Goal: Information Seeking & Learning: Get advice/opinions

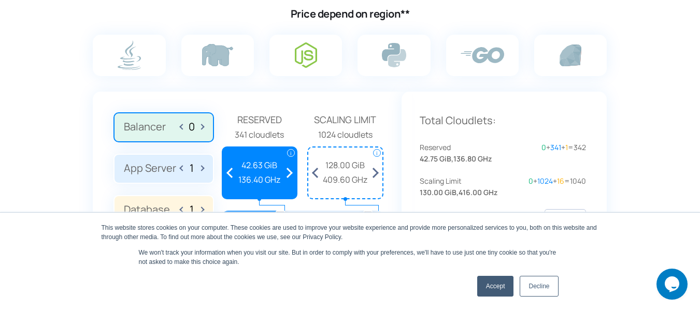
click at [497, 289] on link "Accept" at bounding box center [495, 286] width 37 height 21
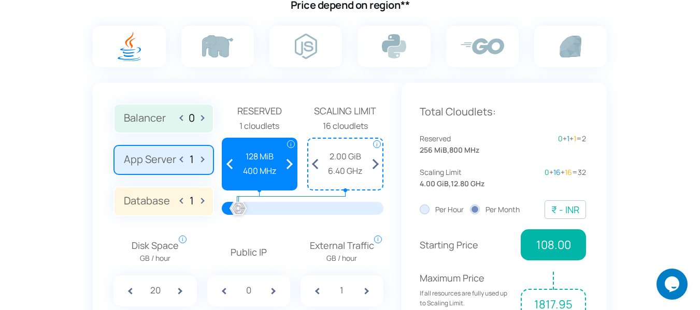
scroll to position [689, 0]
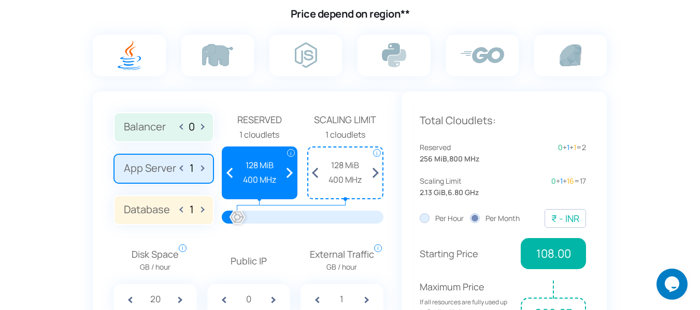
drag, startPoint x: 235, startPoint y: 218, endPoint x: 223, endPoint y: 217, distance: 12.0
click at [237, 217] on div at bounding box center [302, 217] width 131 height 13
click at [174, 136] on label "Balancer 0" at bounding box center [163, 127] width 100 height 30
click at [0, 0] on input "Balancer 0" at bounding box center [0, 0] width 0 height 0
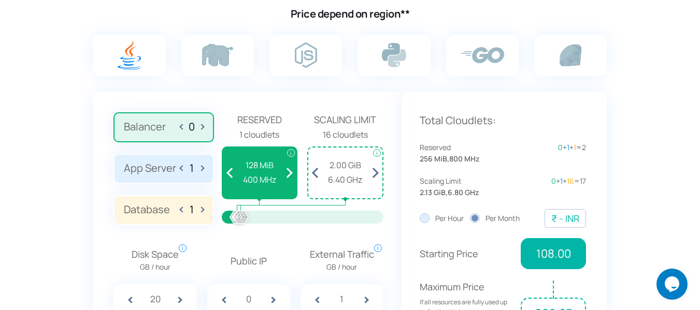
click at [174, 173] on label "App Server 1" at bounding box center [163, 169] width 100 height 30
click at [0, 0] on input "App Server 1" at bounding box center [0, 0] width 0 height 0
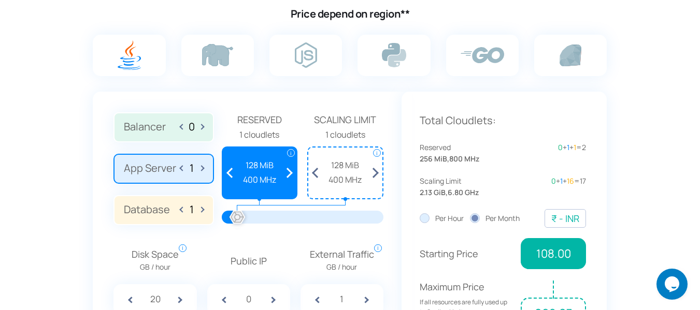
click at [180, 209] on span at bounding box center [183, 210] width 6 height 17
type input "0"
click at [182, 169] on span at bounding box center [183, 168] width 6 height 17
type input "0"
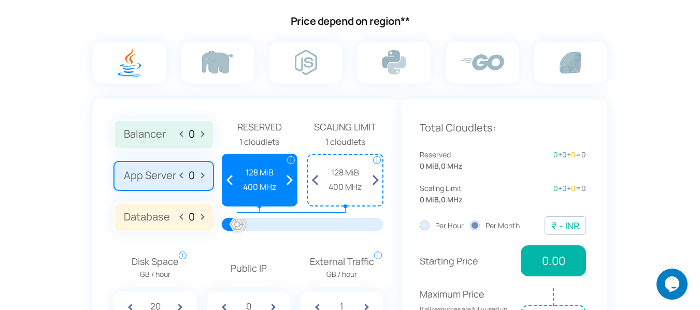
scroll to position [691, 0]
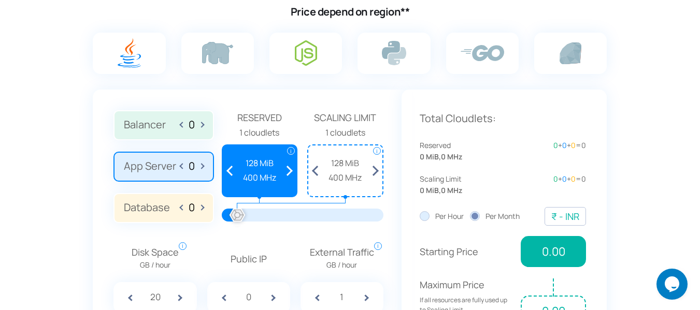
click at [300, 54] on img at bounding box center [306, 52] width 22 height 25
click at [0, 0] on input "radio" at bounding box center [0, 0] width 0 height 0
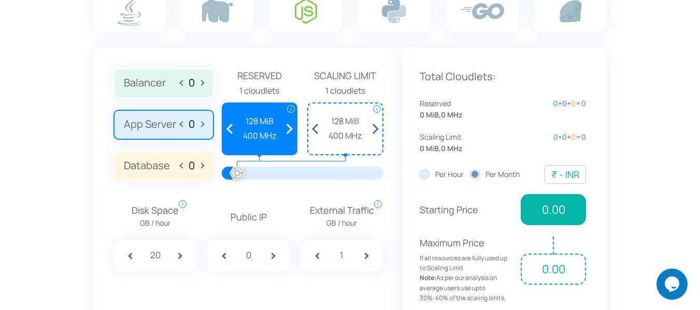
scroll to position [733, 0]
drag, startPoint x: 135, startPoint y: 123, endPoint x: 138, endPoint y: 131, distance: 7.9
click at [137, 125] on label "App Server 0" at bounding box center [163, 124] width 100 height 30
click at [0, 0] on input "App Server 0" at bounding box center [0, 0] width 0 height 0
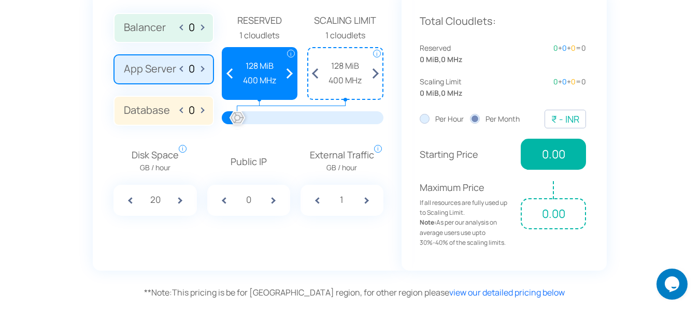
scroll to position [789, 0]
click at [132, 194] on span at bounding box center [123, 199] width 21 height 31
click at [130, 199] on span at bounding box center [123, 199] width 21 height 31
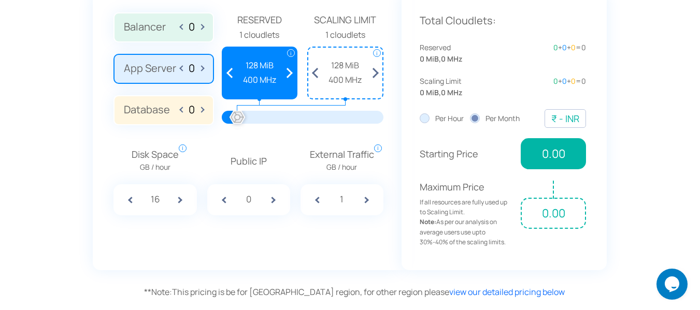
click at [130, 199] on span at bounding box center [123, 199] width 21 height 31
click at [130, 200] on span at bounding box center [123, 199] width 21 height 31
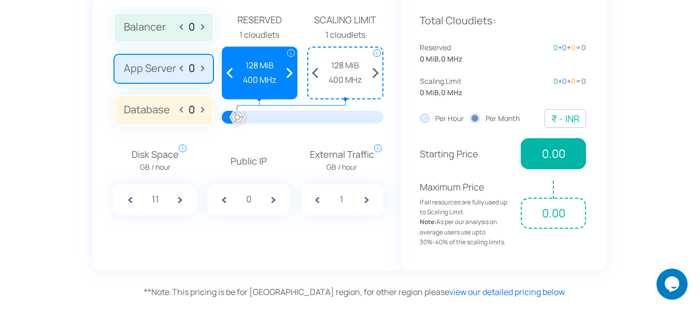
click at [130, 200] on span at bounding box center [123, 199] width 21 height 31
type input "10"
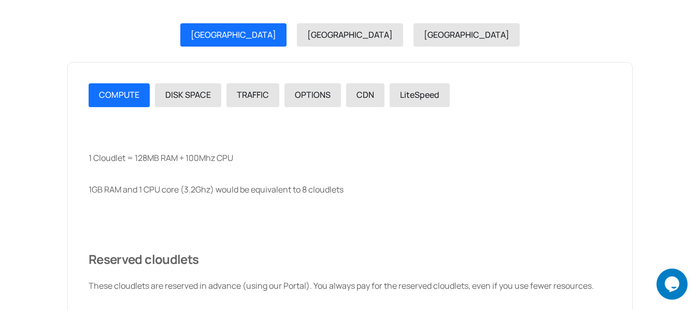
scroll to position [1186, 0]
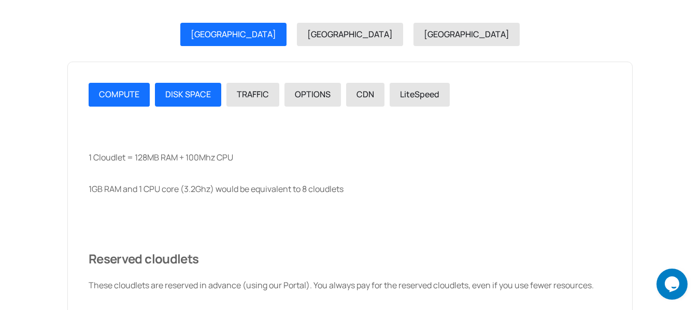
click at [192, 99] on span "DISK SPACE" at bounding box center [188, 94] width 46 height 11
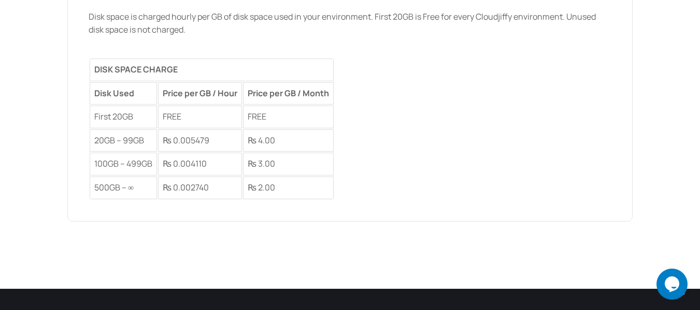
scroll to position [1297, 0]
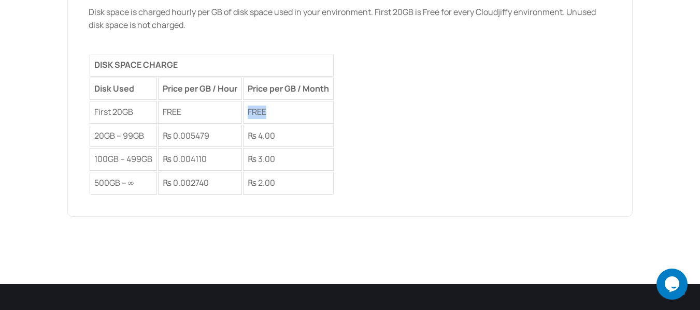
drag, startPoint x: 288, startPoint y: 113, endPoint x: 330, endPoint y: 110, distance: 41.6
click at [330, 110] on tr "First 20GB FREE FREE" at bounding box center [212, 112] width 244 height 23
click at [330, 110] on td "FREE" at bounding box center [288, 112] width 91 height 23
drag, startPoint x: 283, startPoint y: 117, endPoint x: 215, endPoint y: 116, distance: 68.9
click at [96, 115] on tr "First 20GB FREE FREE" at bounding box center [212, 112] width 244 height 23
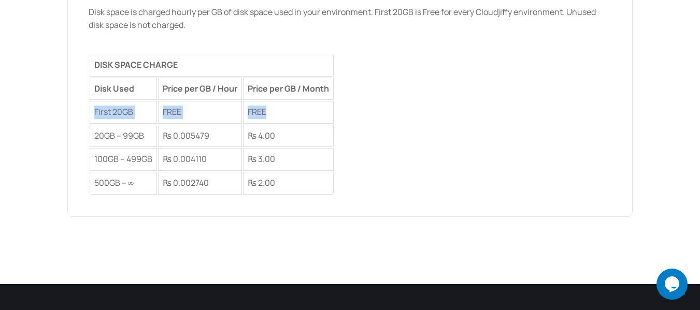
click at [239, 115] on td "FREE" at bounding box center [200, 112] width 84 height 23
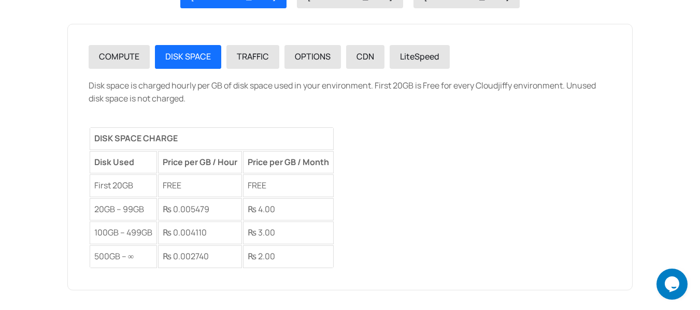
scroll to position [1223, 0]
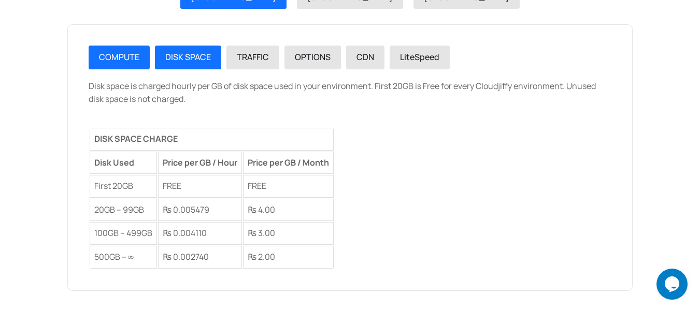
drag, startPoint x: 114, startPoint y: 36, endPoint x: 117, endPoint y: 49, distance: 13.7
click at [113, 36] on div "COMPUTE DISK SPACE TRAFFIC OPTIONS CDN LiteSpeed 1 Cloudlet = 128MB RAM + 100Mh…" at bounding box center [349, 157] width 565 height 266
click at [117, 50] on link "COMPUTE" at bounding box center [119, 58] width 61 height 24
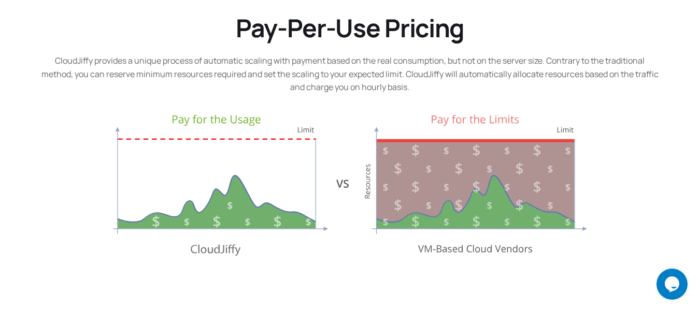
scroll to position [332, 0]
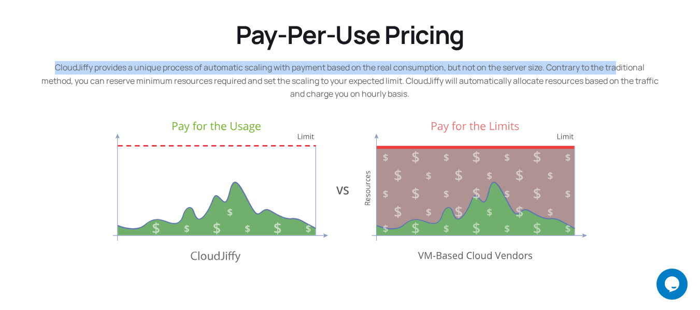
drag, startPoint x: 54, startPoint y: 67, endPoint x: 621, endPoint y: 64, distance: 566.3
click at [621, 64] on p "CloudJiffy provides a unique process of automatic scaling with payment based on…" at bounding box center [350, 81] width 620 height 40
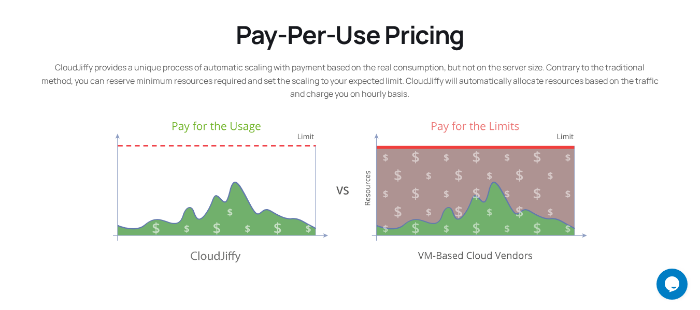
click at [532, 114] on div "Pay-Per-Use Pricing CloudJiffy provides a unique process of automatic scaling w…" at bounding box center [350, 142] width 630 height 259
drag, startPoint x: 379, startPoint y: 270, endPoint x: 351, endPoint y: 264, distance: 28.7
click at [376, 270] on div "Pay-Per-Use Pricing CloudJiffy provides a unique process of automatic scaling w…" at bounding box center [350, 142] width 630 height 259
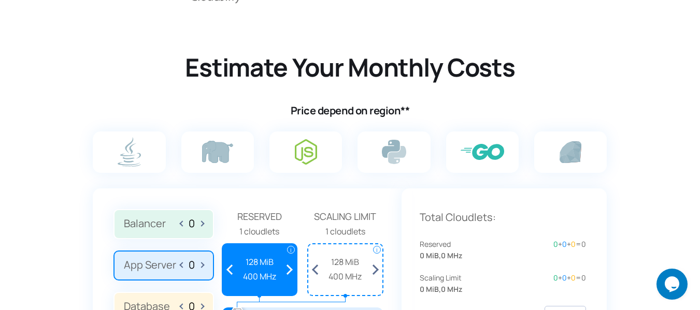
scroll to position [592, 0]
click at [501, 150] on img at bounding box center [483, 152] width 44 height 16
click at [0, 0] on input "radio" at bounding box center [0, 0] width 0 height 0
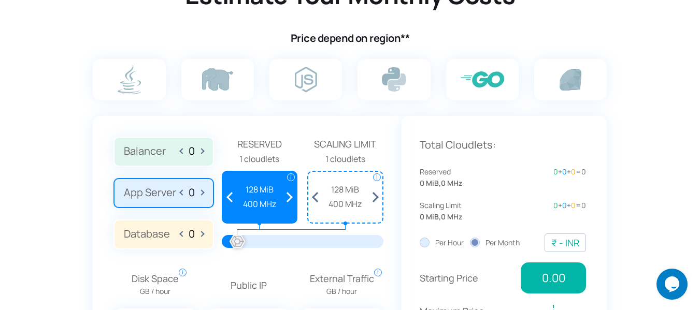
click at [489, 92] on label at bounding box center [482, 79] width 73 height 41
click at [0, 0] on input "radio" at bounding box center [0, 0] width 0 height 0
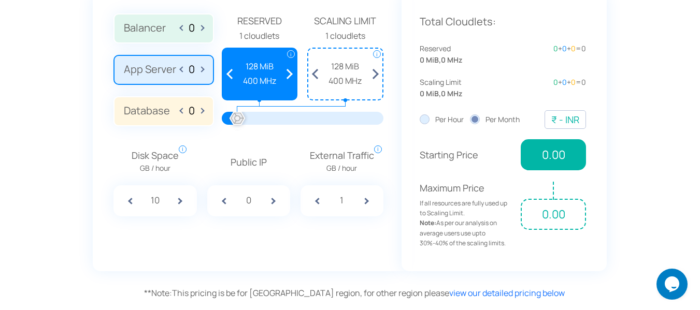
scroll to position [789, 0]
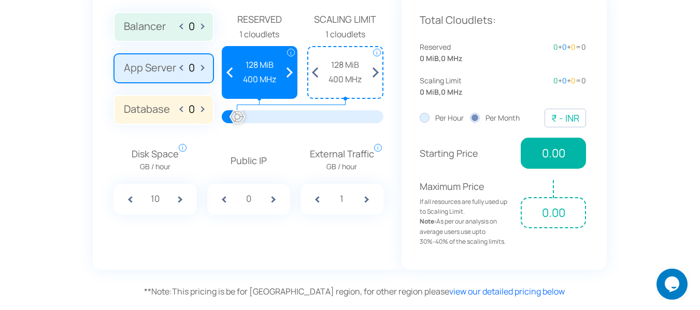
drag, startPoint x: 239, startPoint y: 115, endPoint x: 226, endPoint y: 119, distance: 13.1
click at [226, 119] on div at bounding box center [237, 117] width 23 height 23
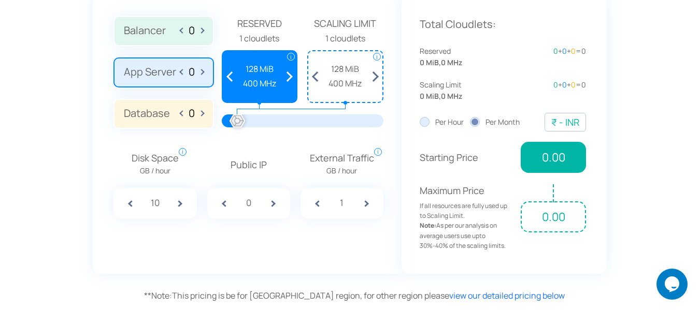
click at [199, 23] on span at bounding box center [200, 30] width 6 height 17
click at [183, 32] on span at bounding box center [183, 30] width 6 height 17
type input "0"
click at [205, 68] on label "App Server 0" at bounding box center [163, 73] width 100 height 30
click at [0, 0] on input "App Server 0" at bounding box center [0, 0] width 0 height 0
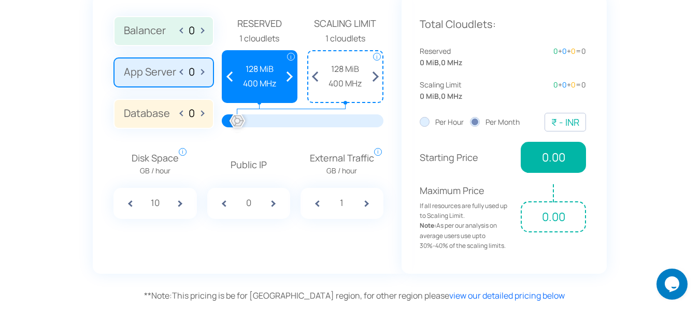
click at [203, 74] on span at bounding box center [200, 72] width 6 height 17
type input "1"
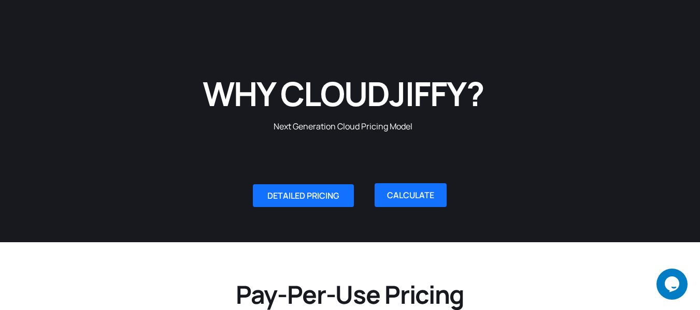
scroll to position [0, 0]
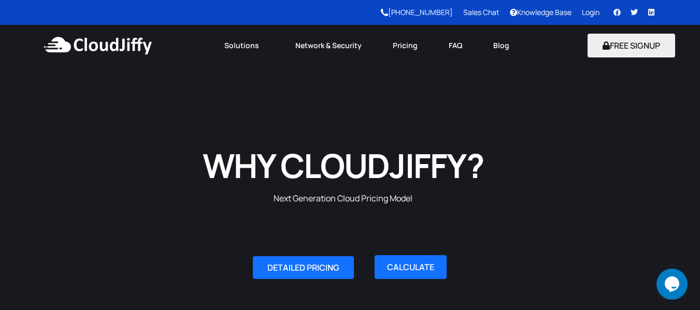
click at [478, 16] on link "Sales Chat" at bounding box center [481, 12] width 36 height 10
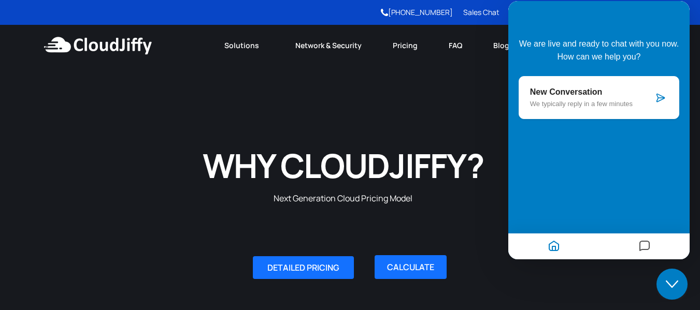
click at [597, 90] on p "New Conversation" at bounding box center [591, 92] width 123 height 9
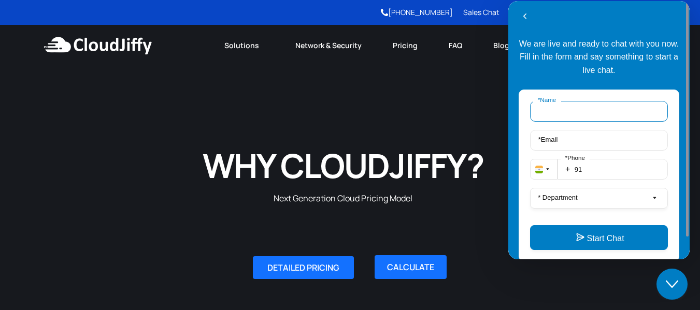
click at [573, 106] on input "* Name" at bounding box center [599, 111] width 138 height 21
type input "[PERSON_NAME]"
click at [581, 143] on input "* Email" at bounding box center [599, 140] width 138 height 21
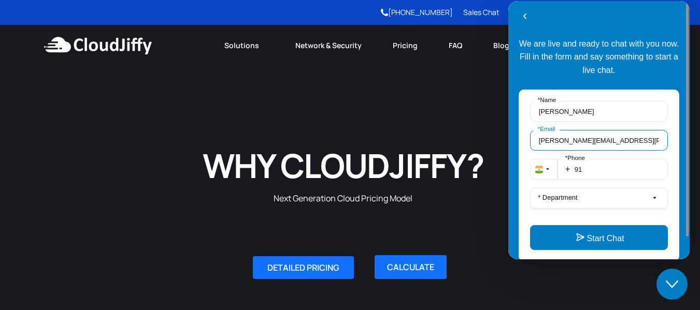
click at [616, 142] on input "[PERSON_NAME][EMAIL_ADDRESS][PERSON_NAME][DOMAIN_NAME]" at bounding box center [599, 140] width 138 height 21
type input "[EMAIL_ADDRESS][DOMAIN_NAME]"
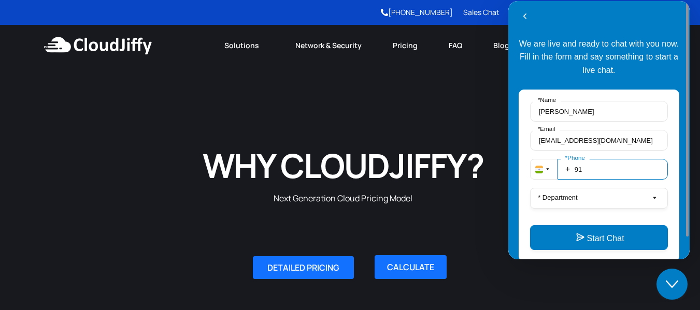
click at [605, 175] on input "91" at bounding box center [613, 169] width 110 height 21
type input "917768860976"
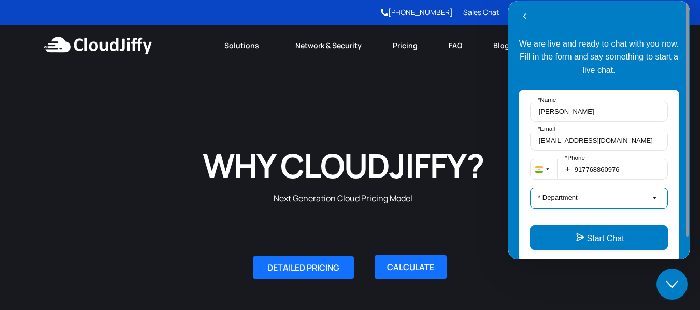
click at [658, 195] on button "* Department" at bounding box center [599, 198] width 138 height 21
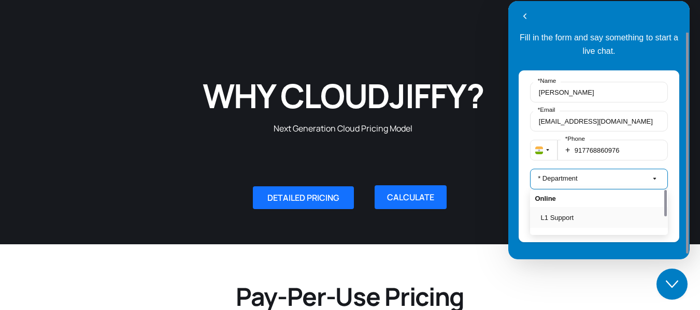
scroll to position [1, 0]
click at [565, 216] on button "L1 Support" at bounding box center [602, 217] width 122 height 11
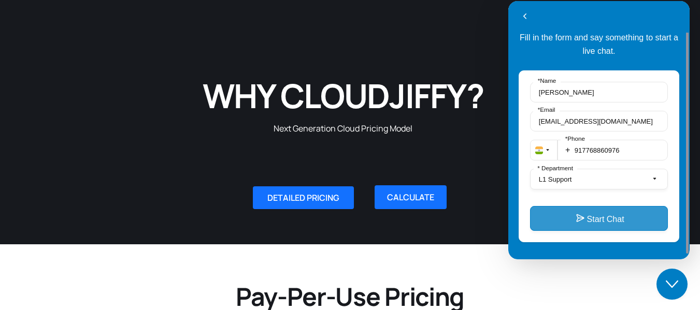
click at [565, 217] on button "Start Chat" at bounding box center [599, 218] width 138 height 25
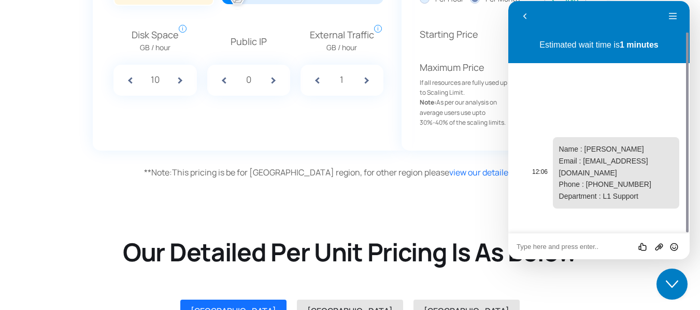
scroll to position [1071, 0]
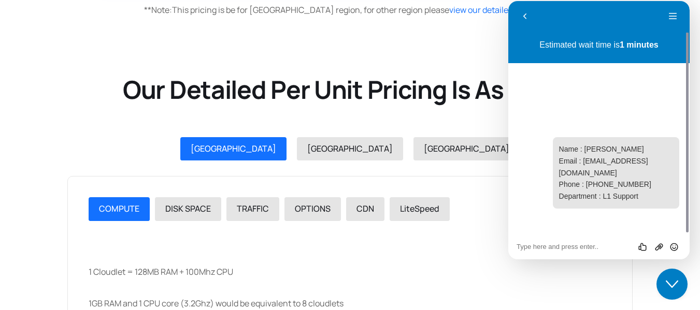
drag, startPoint x: 530, startPoint y: 45, endPoint x: 663, endPoint y: 44, distance: 133.7
click at [663, 44] on p "Estimated wait time is 1 minutes" at bounding box center [599, 44] width 165 height 9
click at [602, 121] on div "Estimated wait time is 1 minutes 12:06 Name : [PERSON_NAME] Email : [EMAIL_ADDR…" at bounding box center [598, 133] width 181 height 202
click at [636, 246] on div "Rate this chat Upload File Insert emoji" at bounding box center [659, 247] width 46 height 10
click at [641, 250] on div "Rate this chat" at bounding box center [635, 246] width 32 height 21
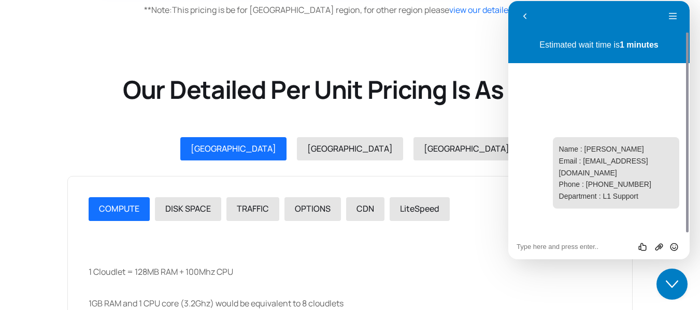
click at [567, 242] on div "Rate this chat Upload File Insert emoji" at bounding box center [599, 246] width 165 height 9
click at [572, 246] on textarea at bounding box center [599, 247] width 165 height 8
type textarea "hello"
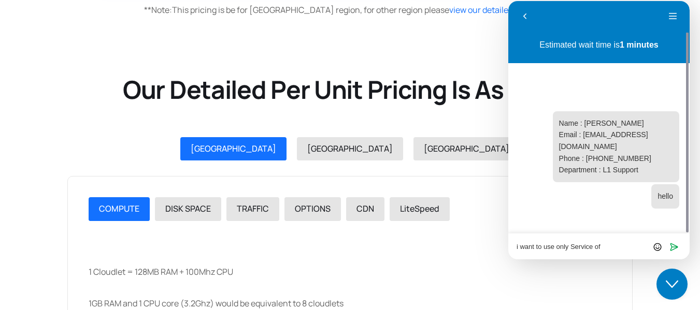
click at [612, 242] on div "i want to use only Service of Rate this chat Upload File Insert emoji Send" at bounding box center [599, 246] width 165 height 9
click at [604, 248] on textarea "i want to use only Service of" at bounding box center [599, 247] width 165 height 8
click at [635, 252] on div "i want to use this service for storing Rate this chat Upload File Insert emoji …" at bounding box center [598, 247] width 181 height 26
click at [638, 245] on textarea "i want to use this service for storing" at bounding box center [599, 247] width 165 height 8
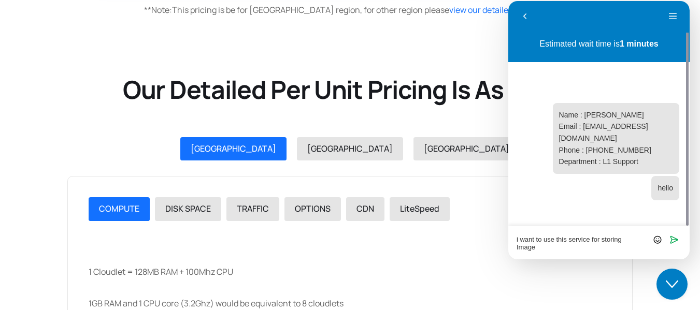
scroll to position [0, 0]
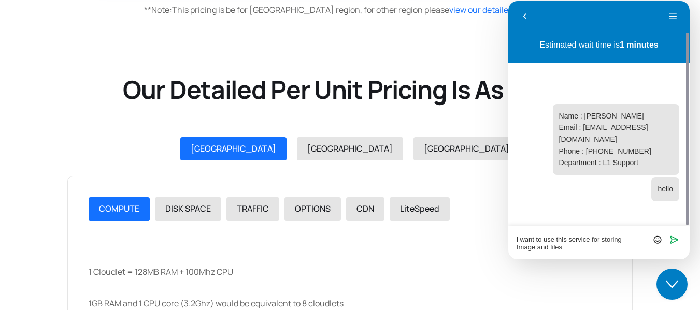
type textarea "i want to use this service for storing Image and files"
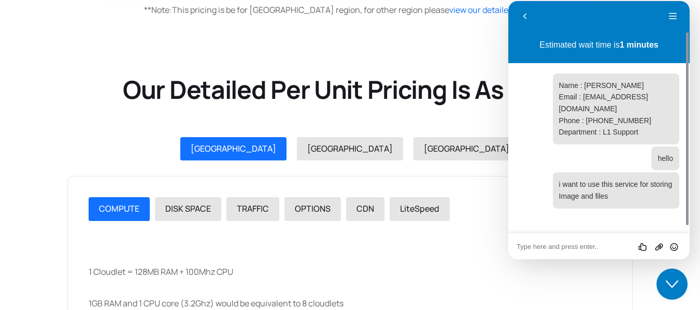
click at [559, 251] on textarea at bounding box center [599, 247] width 165 height 8
type textarea "nearly about 2gb per month what will be the cost"
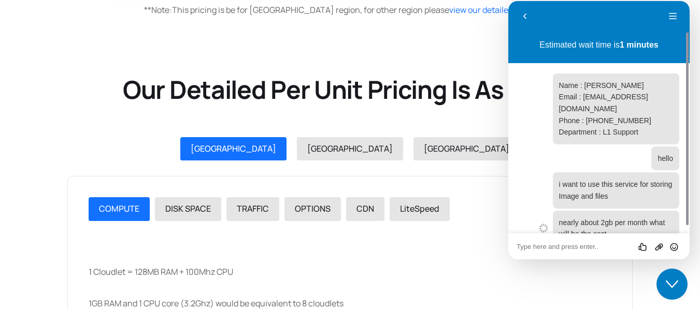
scroll to position [9, 0]
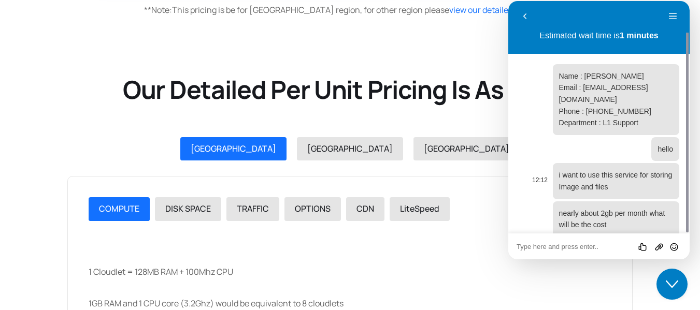
click at [556, 166] on div "i want to use this service for storing Image and files" at bounding box center [616, 181] width 126 height 36
click at [537, 93] on div at bounding box center [599, 99] width 161 height 71
click at [482, 217] on div "COMPUTE DISK SPACE TRAFFIC OPTIONS CDN LiteSpeed" at bounding box center [350, 209] width 523 height 24
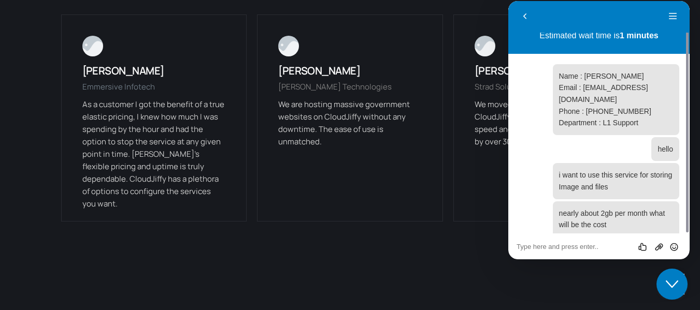
scroll to position [2425, 0]
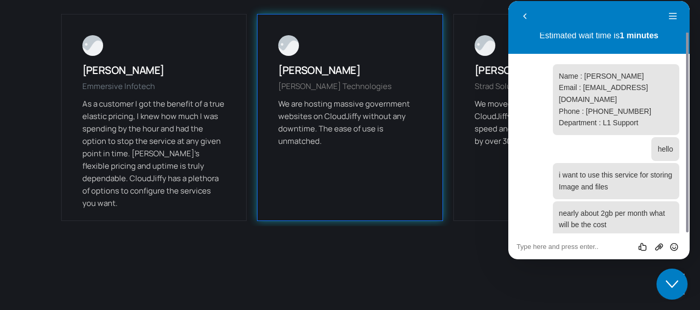
drag, startPoint x: 322, startPoint y: 142, endPoint x: 278, endPoint y: 100, distance: 60.8
click at [278, 100] on div "We are hosting massive government websites on CloudJiffy without any downtime. …" at bounding box center [350, 123] width 144 height 50
click at [310, 131] on div "We are hosting massive government websites on CloudJiffy without any downtime. …" at bounding box center [350, 123] width 144 height 50
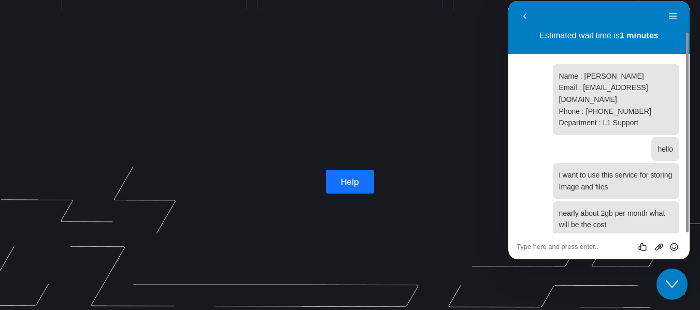
scroll to position [2778, 0]
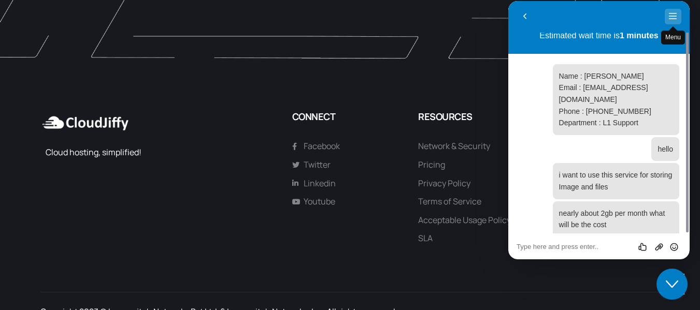
click at [674, 17] on button "Menu" at bounding box center [673, 17] width 17 height 16
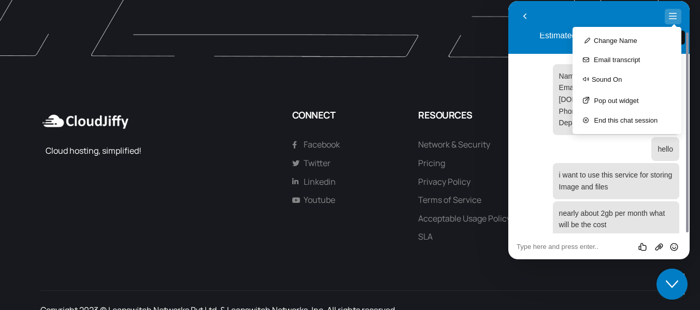
scroll to position [2888, 0]
click at [615, 42] on button "Change Name" at bounding box center [627, 40] width 109 height 19
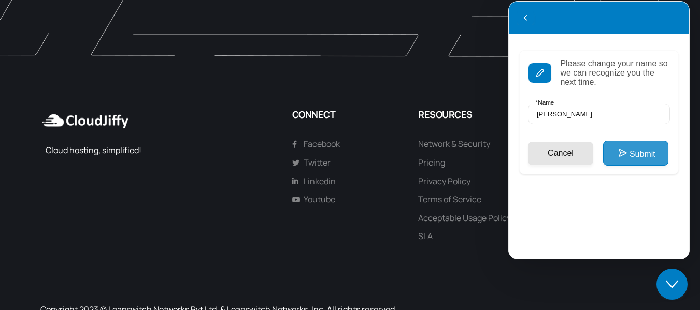
click at [617, 160] on button "Submit" at bounding box center [635, 153] width 65 height 25
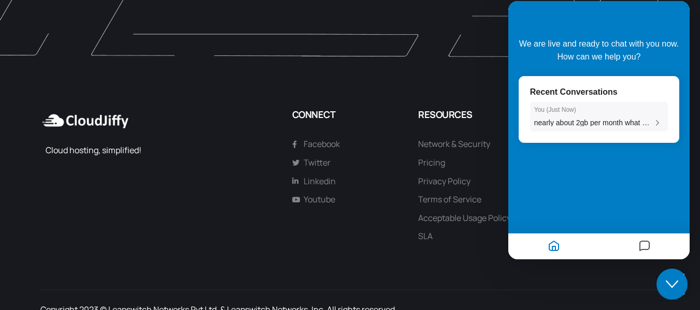
click at [607, 125] on span "nearly about 2gb per month what will be the cost" at bounding box center [611, 123] width 155 height 8
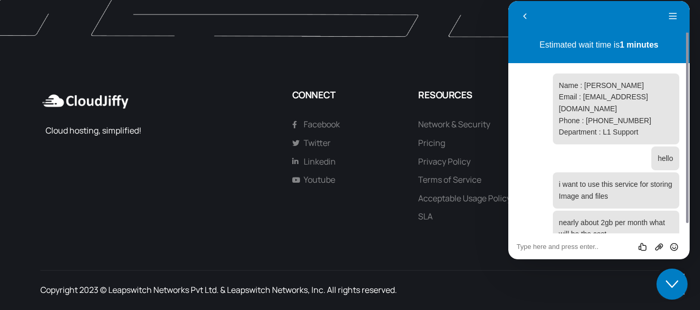
scroll to position [9, 0]
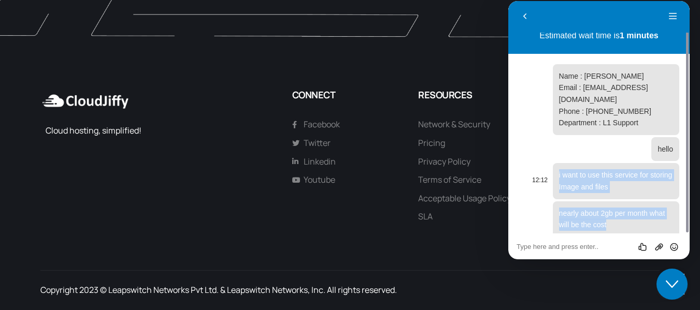
drag, startPoint x: 615, startPoint y: 213, endPoint x: 555, endPoint y: 164, distance: 76.9
click at [555, 164] on div "12:06 Name : [PERSON_NAME] Email : [EMAIL_ADDRESS][DOMAIN_NAME] Phone : 9177688…" at bounding box center [599, 150] width 161 height 173
click at [555, 164] on div "i want to use this service for storing Image and files" at bounding box center [616, 181] width 126 height 36
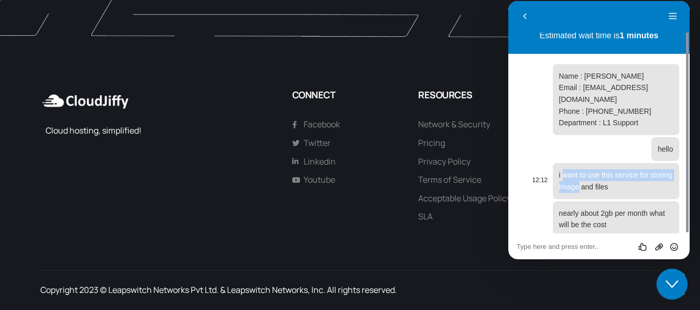
drag, startPoint x: 563, startPoint y: 164, endPoint x: 580, endPoint y: 181, distance: 23.8
click at [580, 181] on p "i want to use this service for storing Image and files" at bounding box center [616, 180] width 114 height 23
drag, startPoint x: 570, startPoint y: 180, endPoint x: 552, endPoint y: 166, distance: 22.9
click at [569, 180] on p "i want to use this service for storing Image and files" at bounding box center [616, 180] width 114 height 23
click at [560, 171] on span "i want to use this service for storing Image and files" at bounding box center [615, 181] width 113 height 20
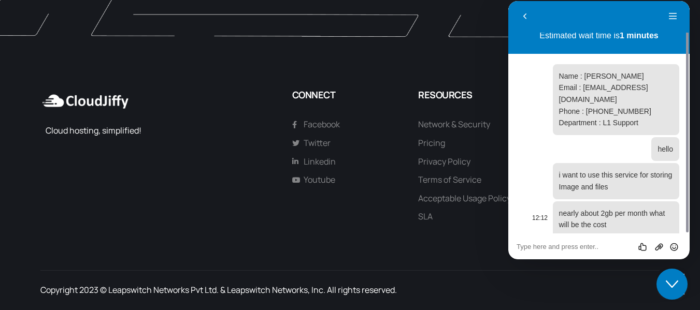
click at [629, 219] on p "nearly about 2gb per month what will be the cost" at bounding box center [616, 219] width 114 height 23
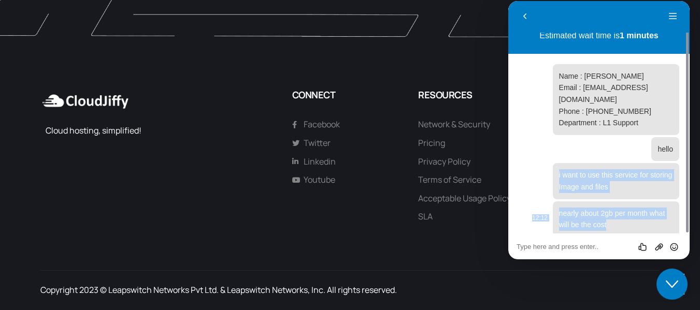
copy div "i want to use this service for storing Image and files 12:12 nearly about 2gb p…"
drag, startPoint x: 557, startPoint y: 161, endPoint x: 628, endPoint y: 213, distance: 88.5
click at [628, 213] on div "12:06 Name : [PERSON_NAME] Email : [EMAIL_ADDRESS][DOMAIN_NAME] Phone : 9177688…" at bounding box center [599, 150] width 161 height 173
click at [525, 18] on button "Back" at bounding box center [525, 17] width 17 height 16
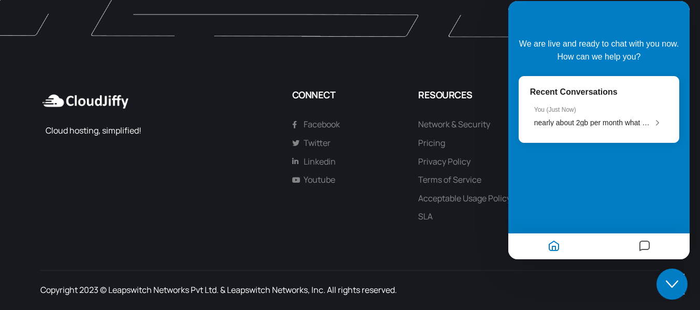
click at [525, 18] on div "We are live and ready to chat with you now. How can we help you? Recent Convers…" at bounding box center [598, 130] width 181 height 259
click at [650, 253] on icon "Messages" at bounding box center [644, 247] width 12 height 20
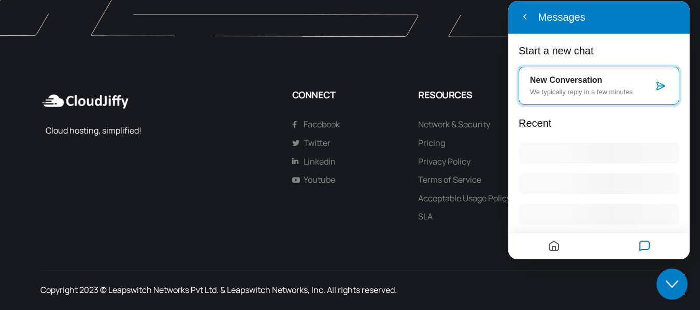
click at [584, 85] on div "New Conversation We typically reply in a few minutes" at bounding box center [591, 86] width 123 height 20
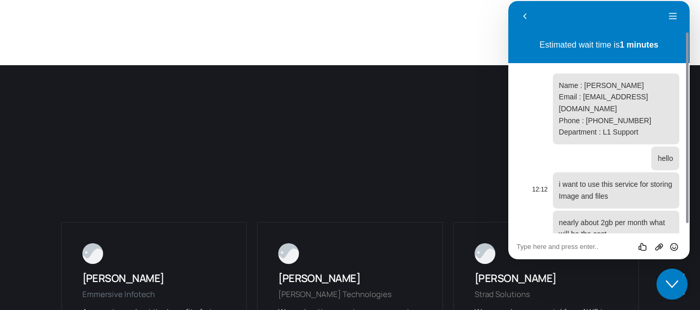
scroll to position [2908, 0]
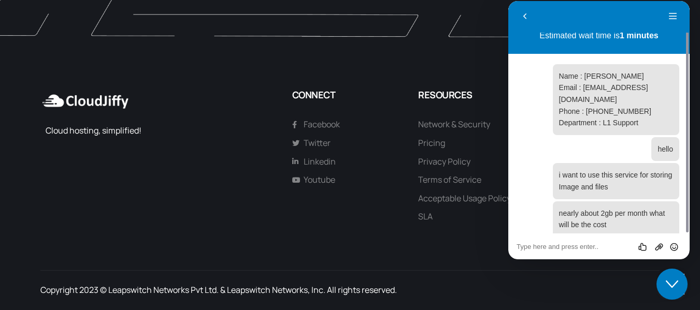
click at [573, 253] on div "Rate this chat Upload File Insert emoji" at bounding box center [598, 247] width 181 height 26
click at [573, 247] on textarea at bounding box center [599, 247] width 165 height 8
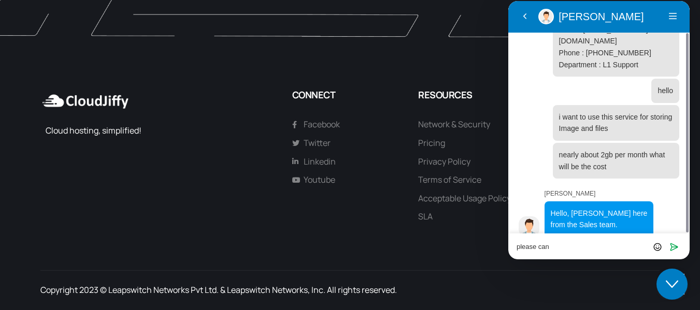
click at [595, 249] on textarea "please can" at bounding box center [599, 247] width 165 height 8
type textarea "please can you tell pricing"
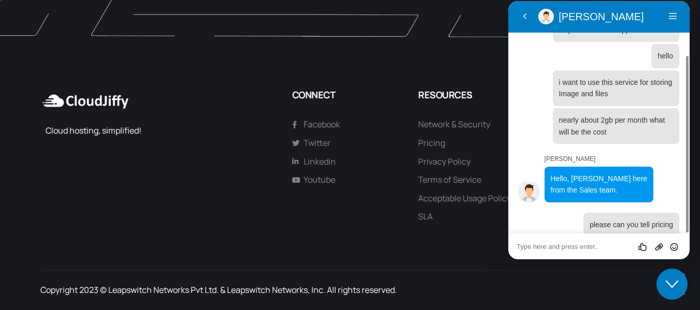
scroll to position [130, 0]
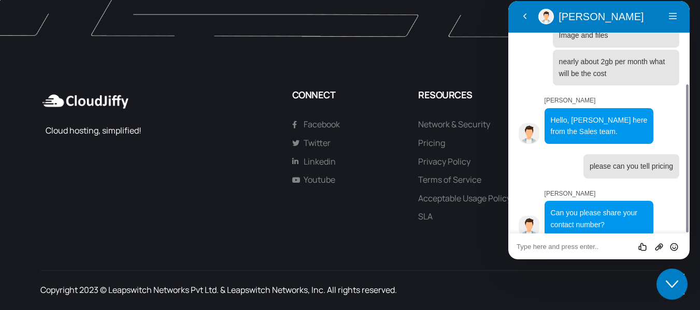
click at [552, 248] on textarea at bounding box center [599, 247] width 165 height 8
type textarea "7768860976"
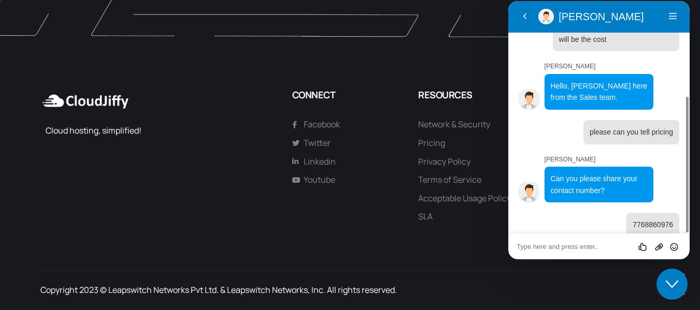
click at [545, 245] on textarea at bounding box center [599, 247] width 165 height 8
click at [547, 242] on div "Rate this chat Upload File Insert emoji" at bounding box center [599, 246] width 165 height 9
click at [553, 248] on textarea at bounding box center [599, 247] width 165 height 8
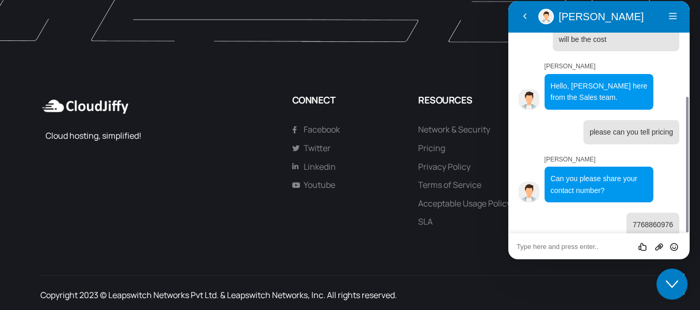
scroll to position [2908, 0]
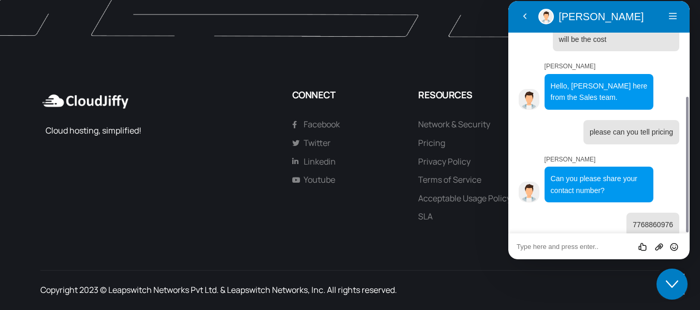
click at [589, 249] on textarea at bounding box center [599, 247] width 165 height 8
type textarea "i just want to use this for stoing images and retreving"
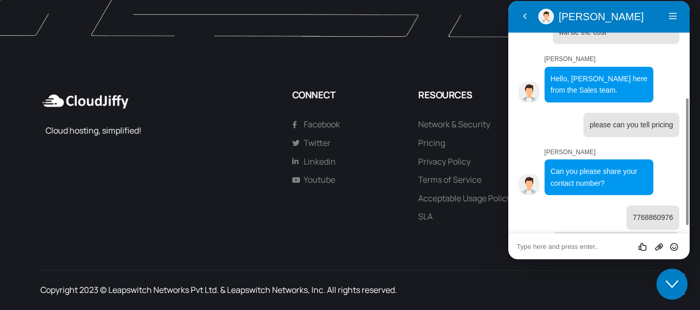
scroll to position [203, 0]
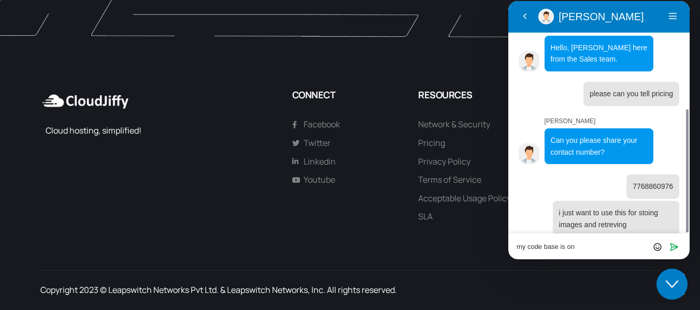
type textarea "my code base is on"
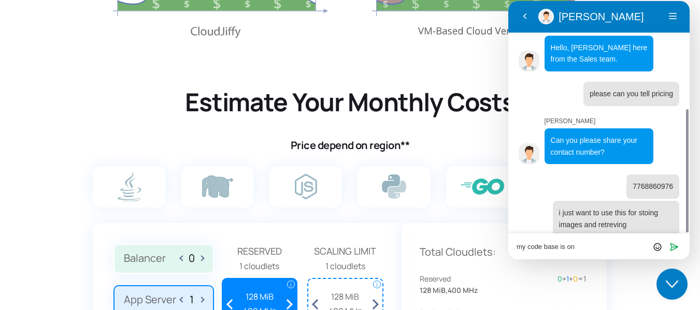
scroll to position [560, 0]
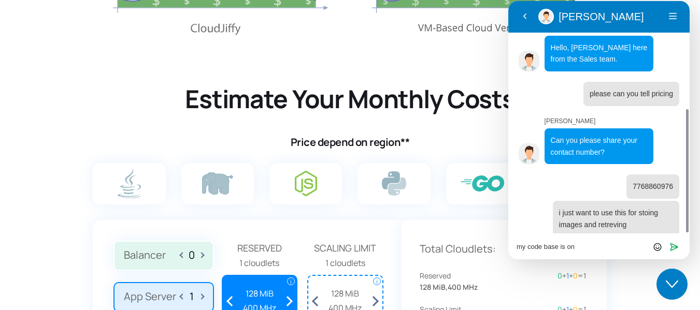
click at [318, 182] on label at bounding box center [305, 183] width 73 height 41
click at [0, 0] on input "radio" at bounding box center [0, 0] width 0 height 0
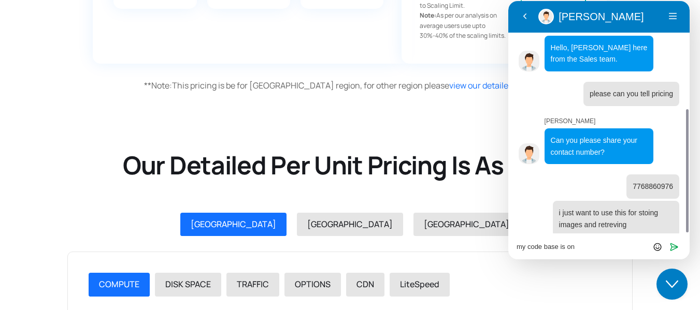
scroll to position [1168, 0]
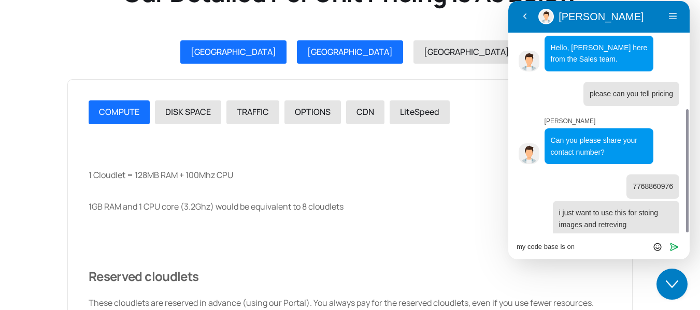
click at [345, 58] on div "[GEOGRAPHIC_DATA]" at bounding box center [349, 52] width 85 height 13
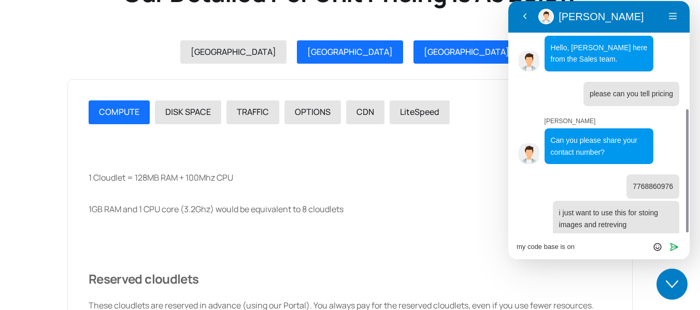
click at [413, 63] on link "[GEOGRAPHIC_DATA]" at bounding box center [466, 52] width 106 height 24
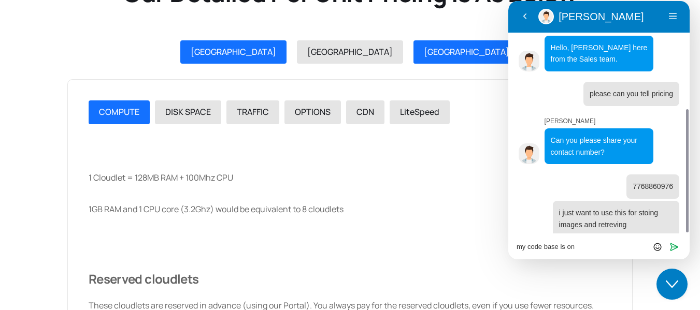
click at [287, 56] on link "[GEOGRAPHIC_DATA]" at bounding box center [233, 52] width 106 height 24
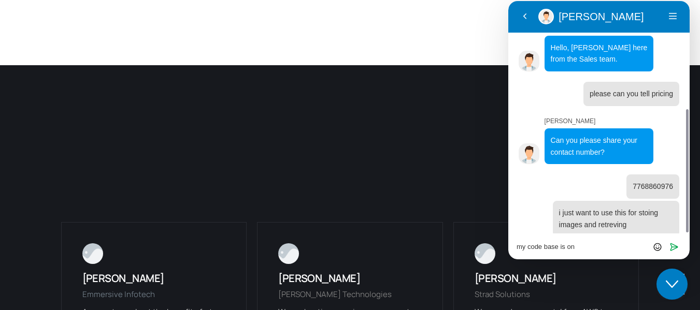
scroll to position [2044, 0]
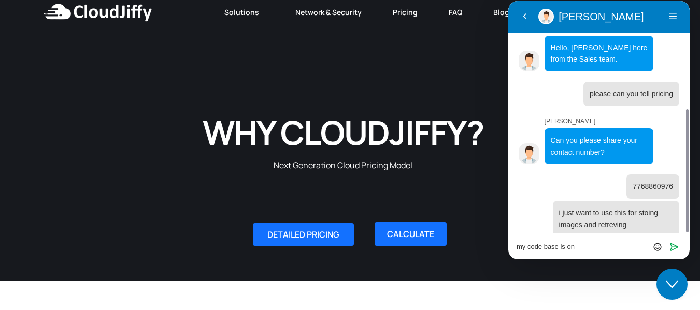
scroll to position [0, 0]
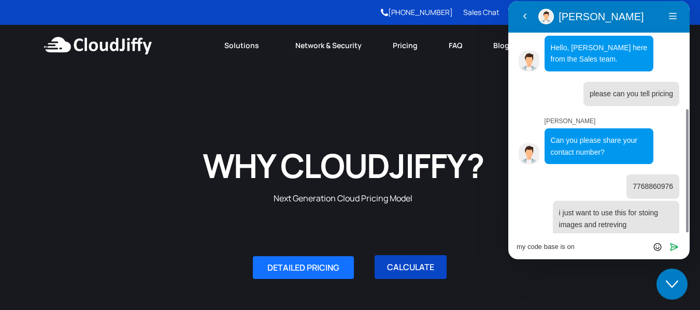
click at [409, 259] on link "CALCULATE" at bounding box center [411, 267] width 72 height 24
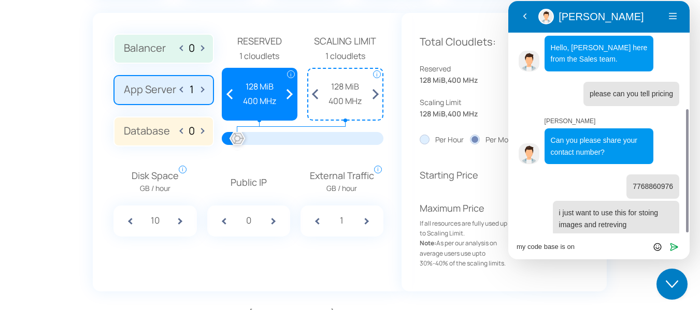
scroll to position [795, 0]
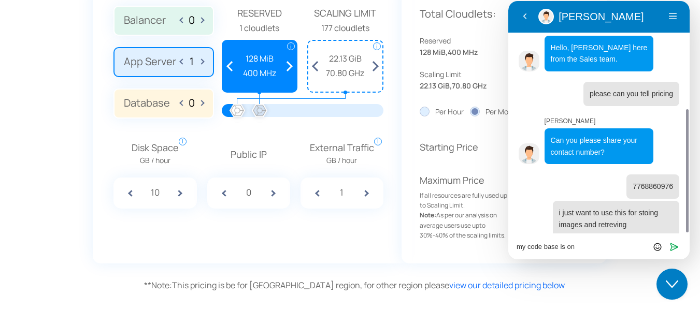
drag, startPoint x: 240, startPoint y: 113, endPoint x: 260, endPoint y: 112, distance: 19.7
click at [260, 112] on div at bounding box center [259, 111] width 23 height 23
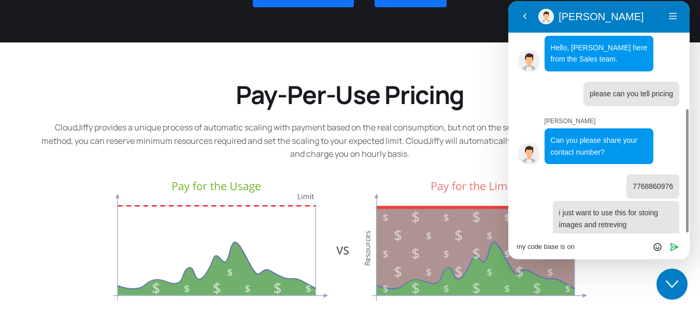
scroll to position [0, 0]
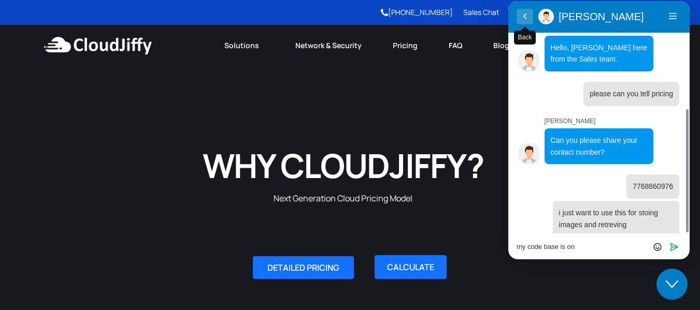
click at [519, 16] on button "Back" at bounding box center [525, 17] width 17 height 16
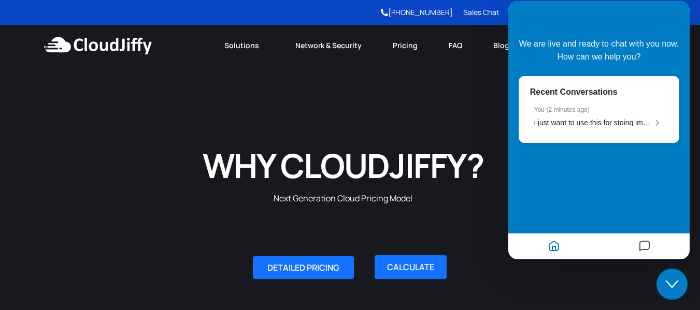
click at [474, 76] on div "WHY CLOUDJIFFY? Next Generation Cloud Pricing Model" at bounding box center [350, 143] width 700 height 155
click at [563, 252] on div at bounding box center [553, 247] width 91 height 20
click at [455, 174] on h1 "WHY CLOUDJIFFY?" at bounding box center [343, 165] width 340 height 43
click at [647, 250] on icon "Messages" at bounding box center [644, 247] width 12 height 20
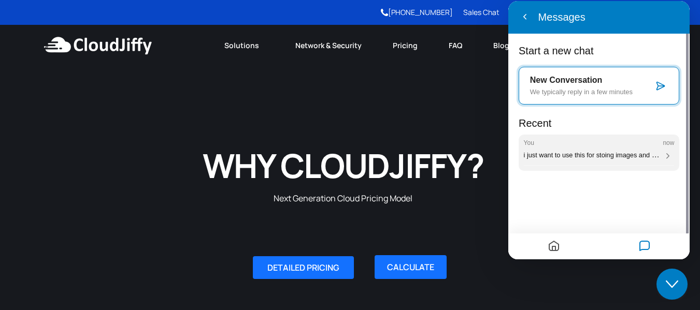
click at [583, 149] on div "You now i just want to use this for stoing images and retreving" at bounding box center [599, 149] width 151 height 21
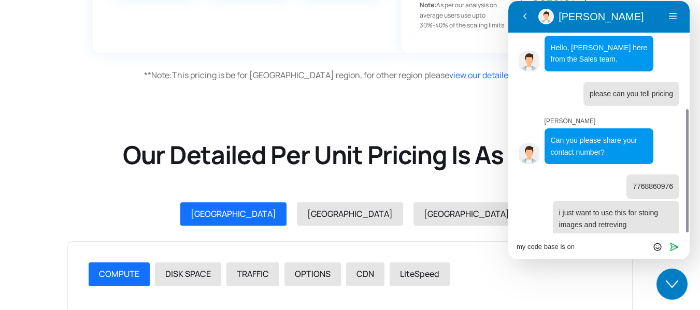
scroll to position [691, 0]
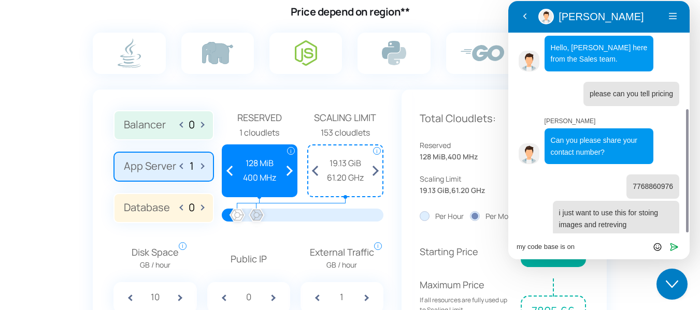
click at [254, 218] on div at bounding box center [256, 216] width 23 height 23
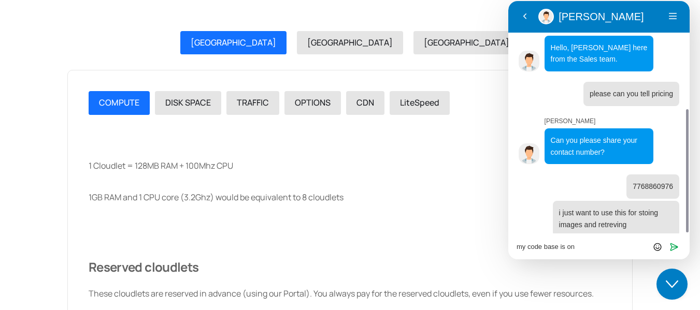
scroll to position [490, 0]
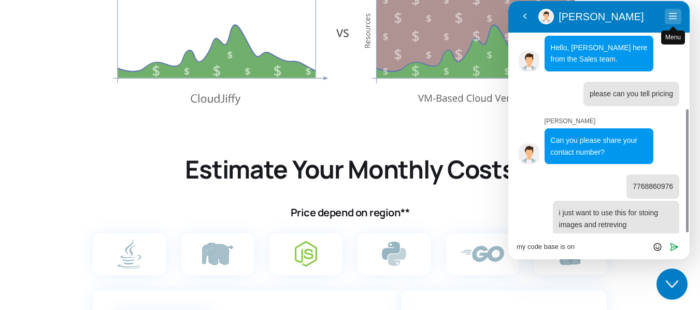
click at [667, 21] on button "Menu" at bounding box center [673, 17] width 17 height 16
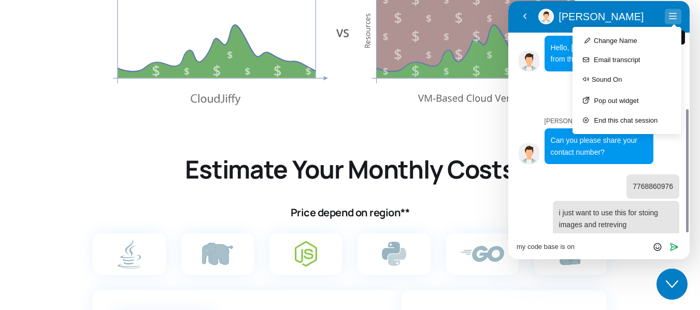
click at [667, 21] on button "Menu" at bounding box center [673, 17] width 17 height 16
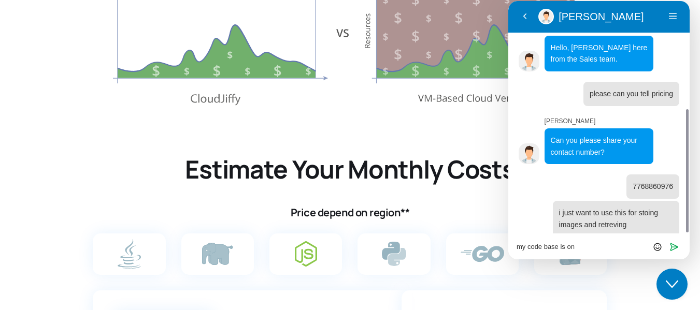
click at [673, 274] on button "Close Chat This icon closes the chat window." at bounding box center [671, 284] width 31 height 31
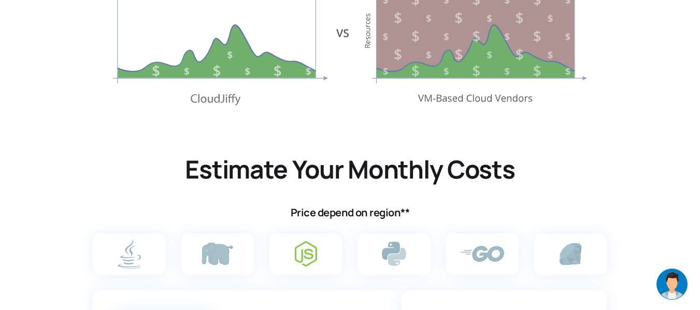
click at [678, 282] on img "Chat widget" at bounding box center [671, 284] width 31 height 31
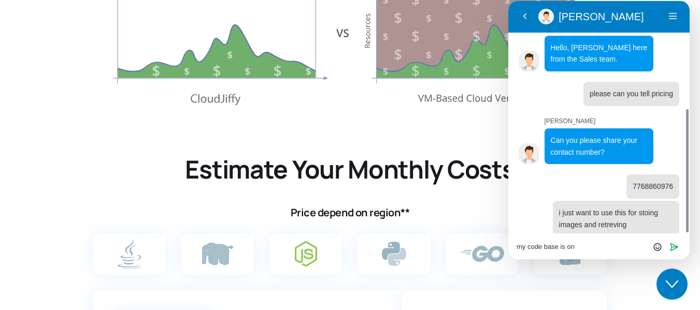
click at [678, 282] on icon "Chat widget" at bounding box center [672, 284] width 12 height 7
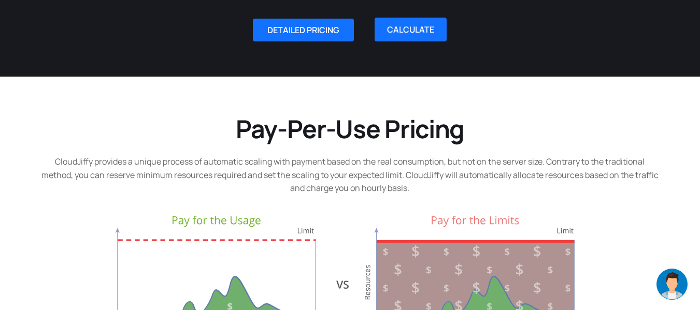
scroll to position [0, 0]
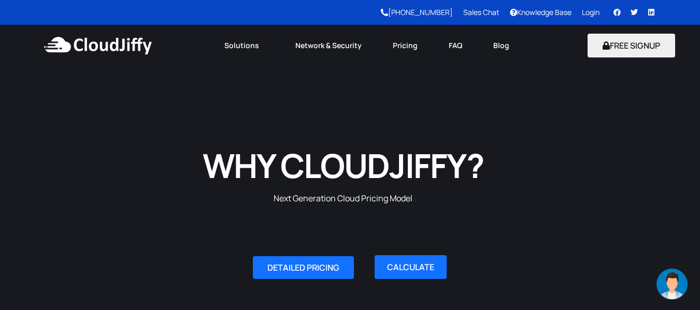
click at [551, 12] on link "Knowledge Base" at bounding box center [541, 12] width 62 height 10
